Goal: Information Seeking & Learning: Find specific fact

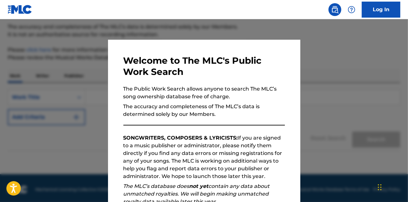
scroll to position [56, 0]
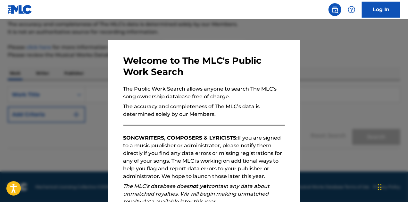
click at [316, 66] on div at bounding box center [204, 120] width 408 height 202
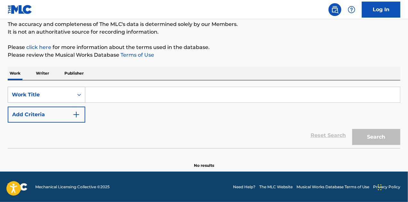
click at [68, 96] on div "Work Title" at bounding box center [41, 95] width 58 height 8
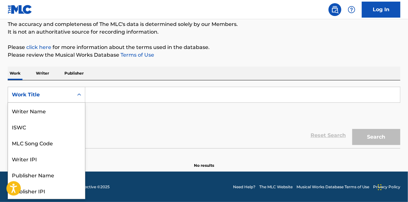
scroll to position [32, 0]
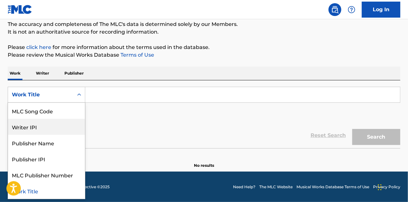
click at [56, 127] on div "Writer IPI" at bounding box center [46, 127] width 77 height 16
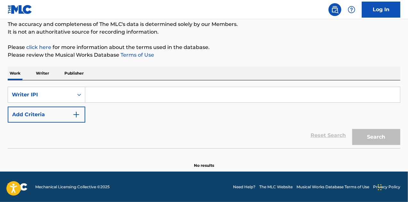
click at [109, 94] on input "Search Form" at bounding box center [242, 94] width 315 height 15
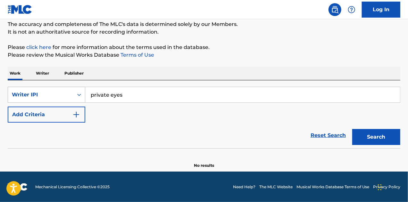
type input "private eyes"
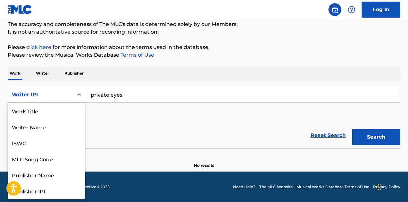
click at [53, 95] on div "Writer IPI" at bounding box center [41, 95] width 58 height 8
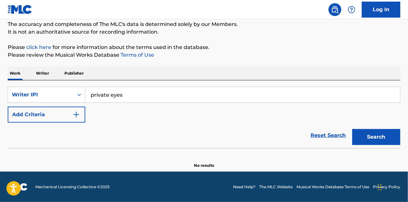
click at [117, 121] on div "SearchWithCriteria5b7ddf34-b724-49ae-b7ee-556957ad1b8f Writer IPI private eyes …" at bounding box center [204, 105] width 393 height 36
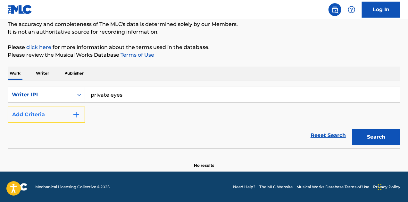
click at [63, 107] on button "Add Criteria" at bounding box center [47, 115] width 78 height 16
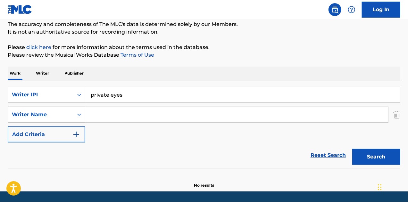
click at [64, 111] on div "Writer Name" at bounding box center [41, 115] width 58 height 8
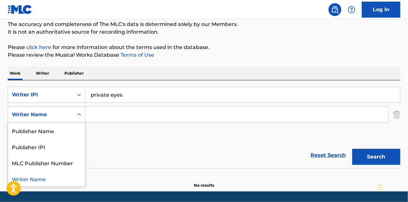
click at [59, 85] on div "SearchWithCriteria5b7ddf34-b724-49ae-b7ee-556957ad1b8f Writer IPI private eyes …" at bounding box center [204, 124] width 393 height 88
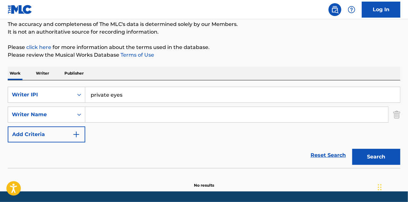
drag, startPoint x: 155, startPoint y: 99, endPoint x: 60, endPoint y: 83, distance: 96.6
click at [60, 83] on div "SearchWithCriteria5b7ddf34-b724-49ae-b7ee-556957ad1b8f Writer IPI private eyes …" at bounding box center [204, 124] width 393 height 88
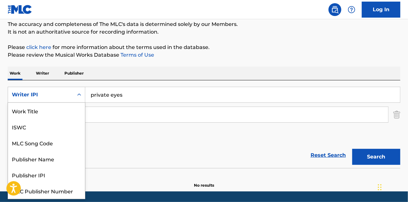
click at [51, 95] on div "Writer IPI" at bounding box center [41, 95] width 58 height 8
click at [53, 105] on div "Work Title" at bounding box center [46, 111] width 77 height 16
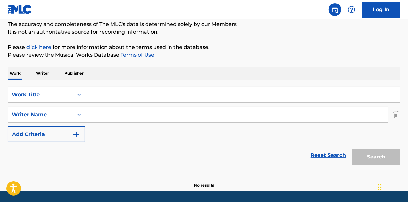
click at [112, 102] on input "Search Form" at bounding box center [242, 94] width 315 height 15
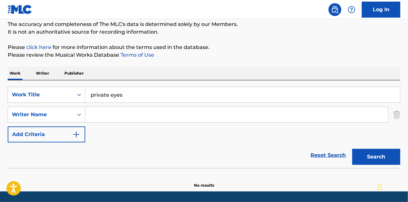
type input "private eyes"
click at [122, 118] on input "Search Form" at bounding box center [236, 114] width 303 height 15
type input "hall"
click at [352, 149] on button "Search" at bounding box center [376, 157] width 48 height 16
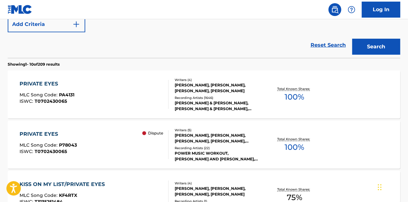
scroll to position [167, 0]
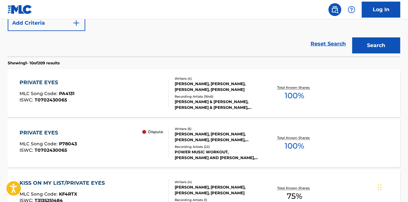
click at [120, 84] on div "PRIVATE EYES MLC Song Code : PA4131 ISWC : T0702430065" at bounding box center [94, 93] width 149 height 29
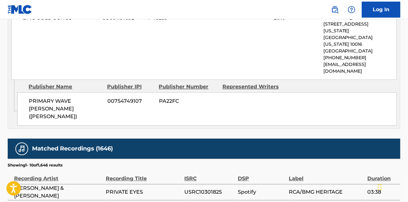
scroll to position [724, 0]
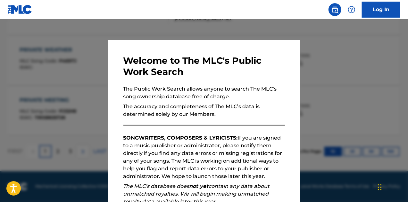
scroll to position [204, 0]
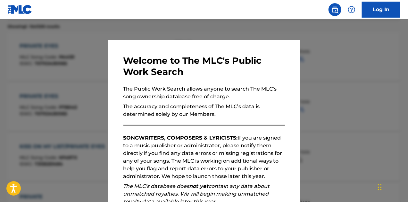
click at [363, 73] on div at bounding box center [204, 120] width 408 height 202
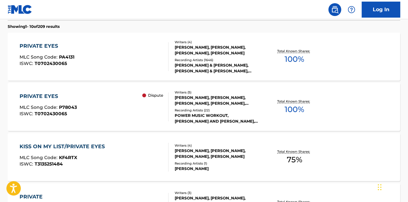
click at [118, 93] on div "PRIVATE EYES MLC Song Code : P78043 ISWC : T0702430065 Dispute" at bounding box center [94, 107] width 149 height 29
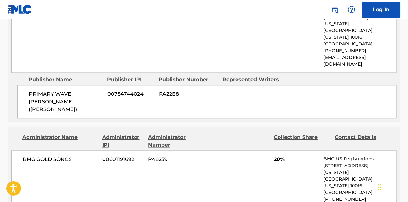
scroll to position [664, 0]
